Goal: Task Accomplishment & Management: Manage account settings

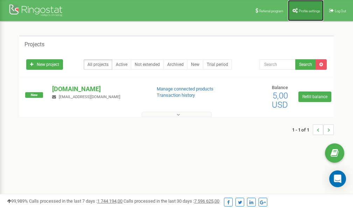
click at [302, 10] on span "Profile settings" at bounding box center [309, 11] width 21 height 4
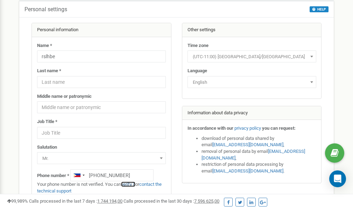
click at [130, 184] on link "verify it" at bounding box center [128, 183] width 14 height 5
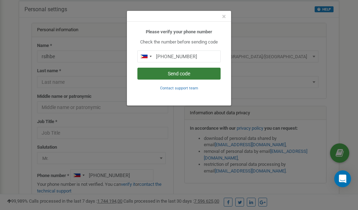
click at [185, 73] on button "Send code" at bounding box center [178, 74] width 83 height 12
